Goal: Check status: Check status

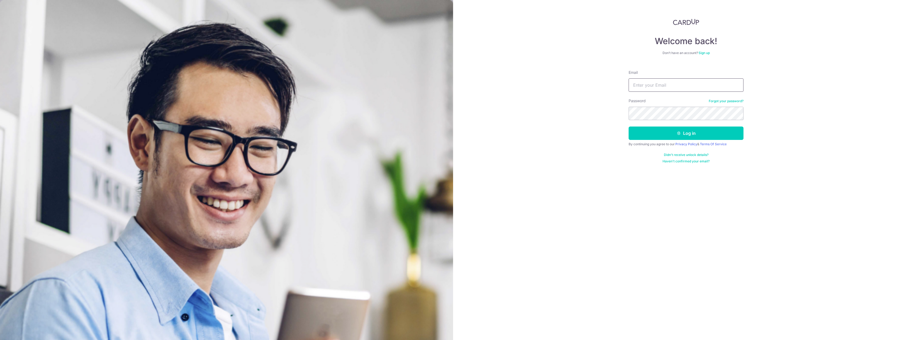
click at [671, 81] on input "Email" at bounding box center [686, 84] width 115 height 13
type input "[PERSON_NAME][EMAIL_ADDRESS][DOMAIN_NAME]"
click at [652, 138] on button "Log in" at bounding box center [686, 132] width 115 height 13
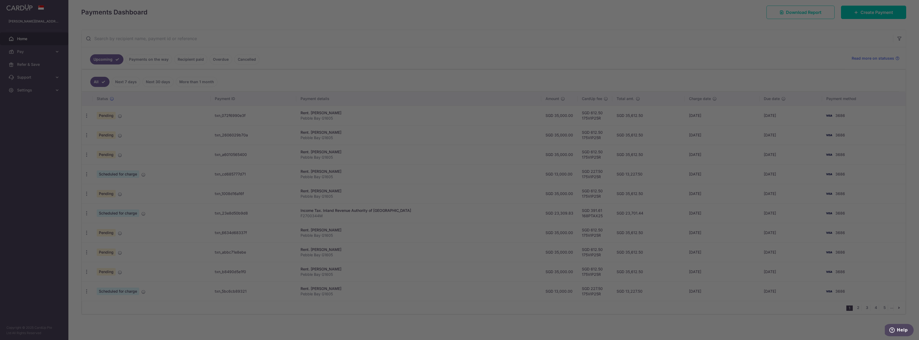
click at [160, 57] on div at bounding box center [464, 171] width 928 height 343
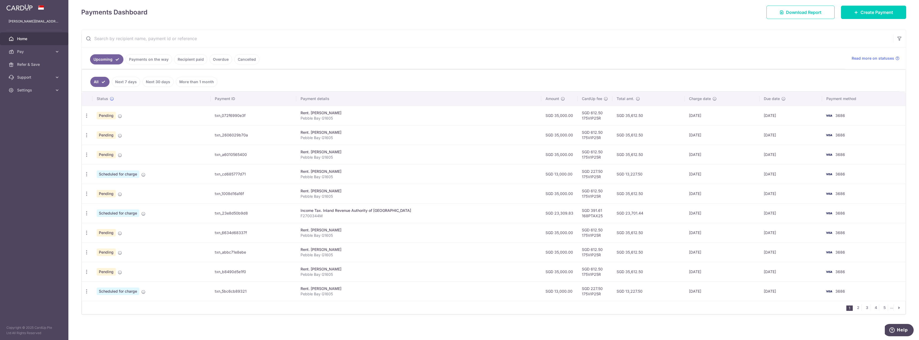
click at [191, 59] on link "Recipient paid" at bounding box center [190, 59] width 33 height 10
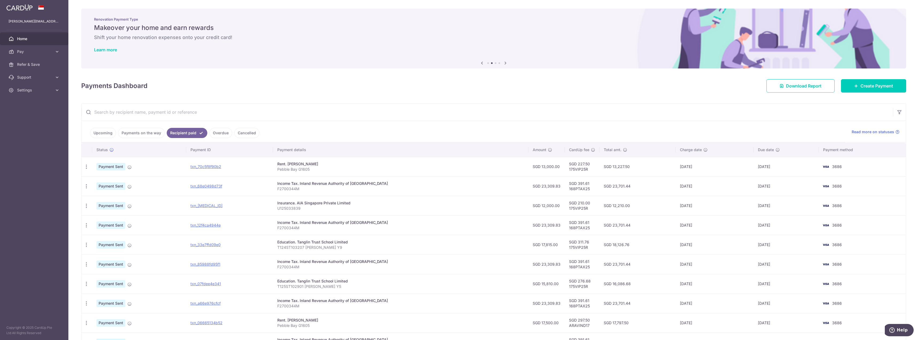
scroll to position [51, 0]
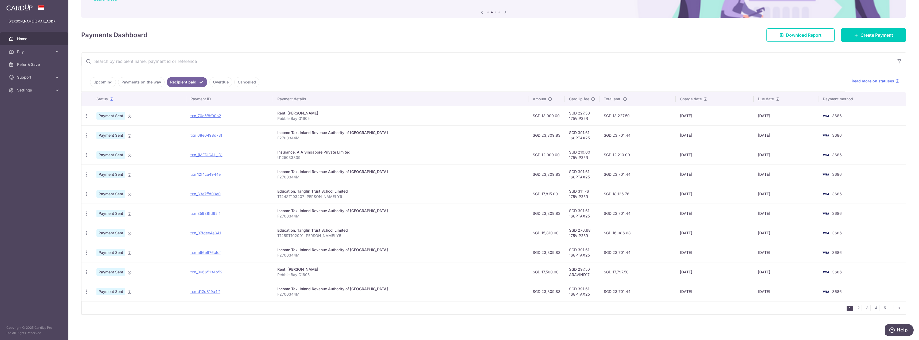
click at [128, 84] on link "Payments on the way" at bounding box center [141, 82] width 46 height 10
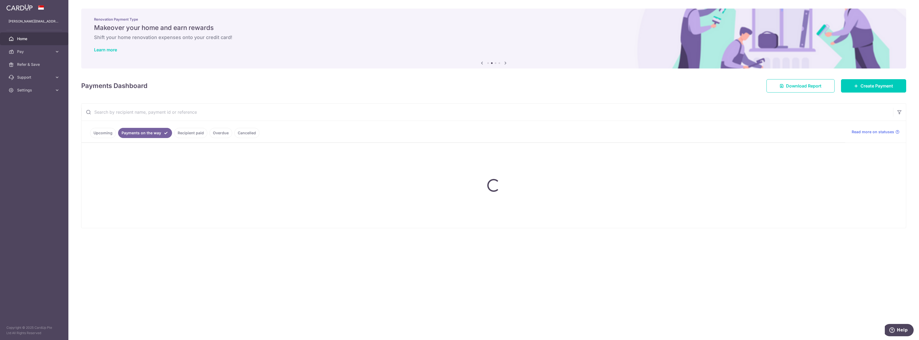
scroll to position [0, 0]
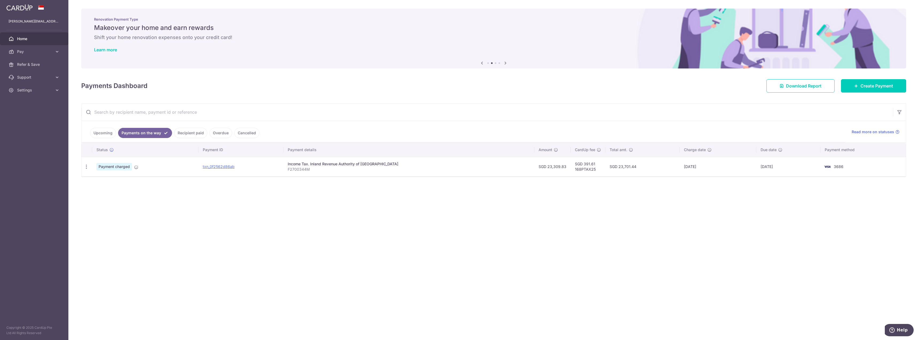
click at [103, 132] on link "Upcoming" at bounding box center [103, 133] width 26 height 10
